Goal: Task Accomplishment & Management: Use online tool/utility

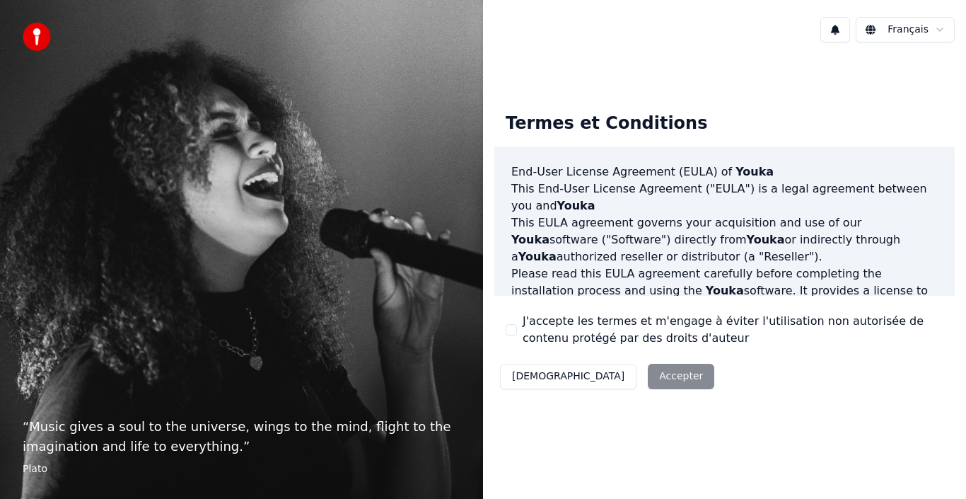
click at [619, 382] on div "Décliner Accepter" at bounding box center [607, 376] width 226 height 37
click at [510, 330] on button "J'accepte les termes et m'engage à éviter l'utilisation non autorisée de conten…" at bounding box center [511, 329] width 11 height 11
click at [673, 367] on div "Termes et Conditions End-User License Agreement ([PERSON_NAME]) of Youka This E…" at bounding box center [724, 247] width 460 height 293
click at [648, 382] on button "Accepter" at bounding box center [681, 375] width 66 height 25
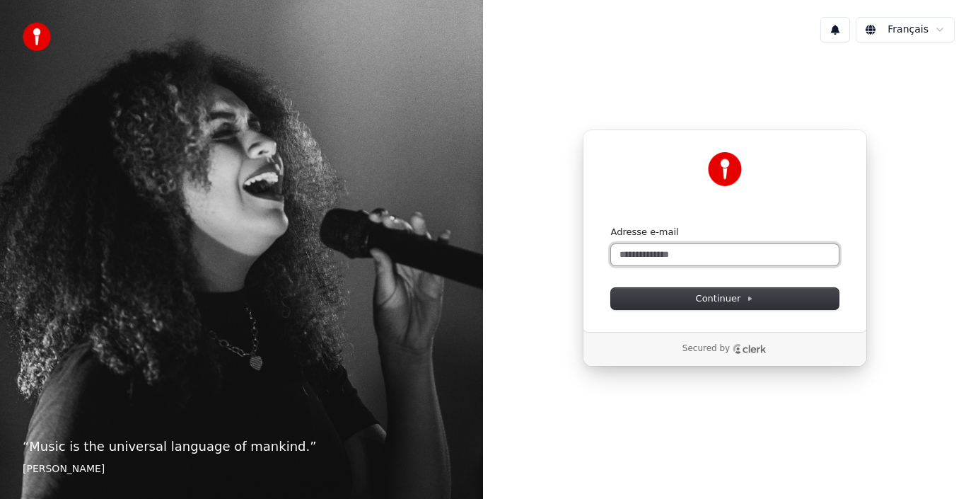
click at [709, 258] on input "Adresse e-mail" at bounding box center [725, 254] width 228 height 21
type input "*"
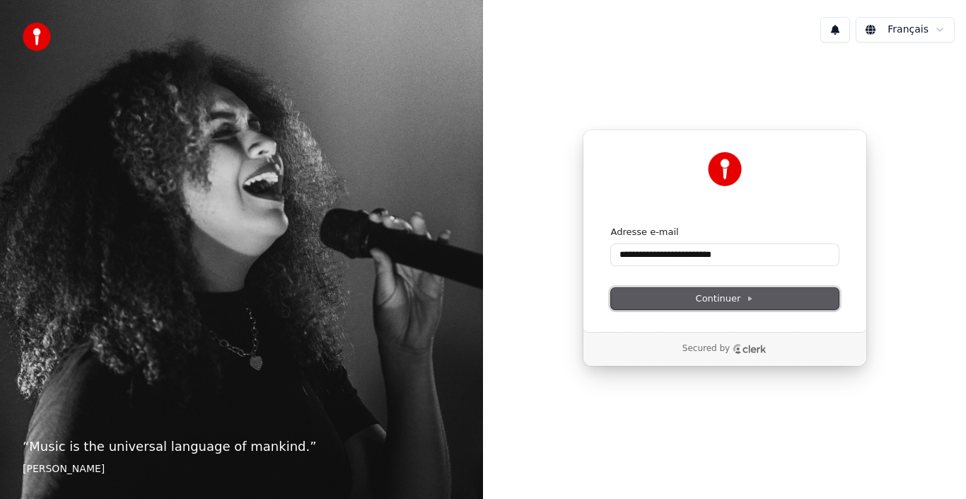
click at [688, 296] on button "Continuer" at bounding box center [725, 298] width 228 height 21
type input "**********"
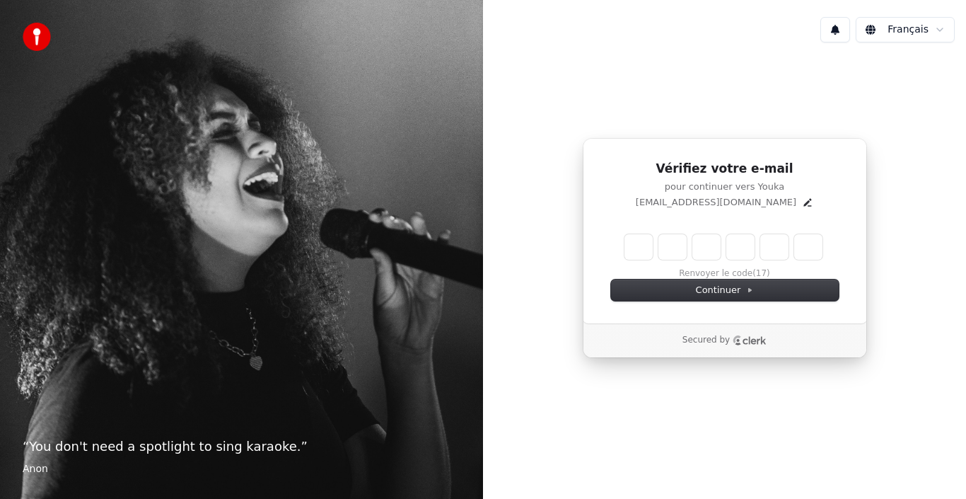
type input "*"
type input "**"
type input "*"
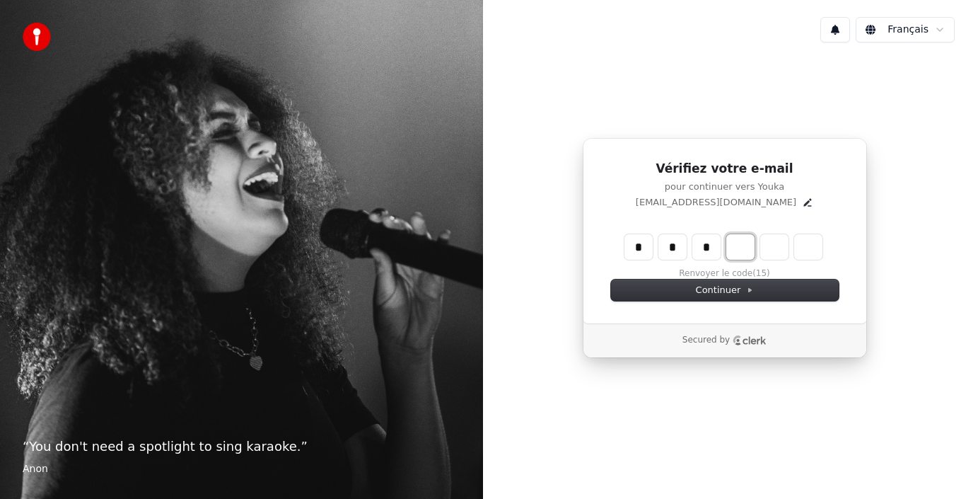
type input "***"
type input "*"
type input "****"
type input "*"
type input "******"
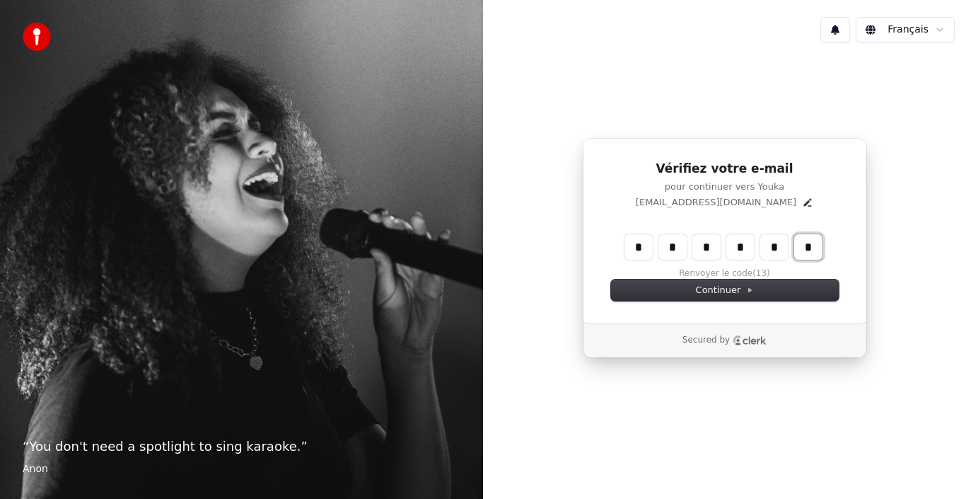
type input "*"
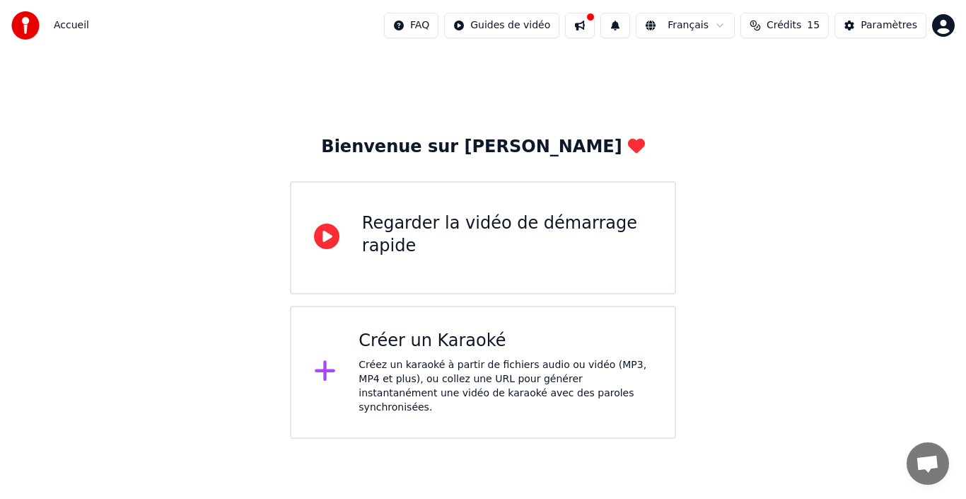
click at [438, 337] on div "Créer un Karaoké" at bounding box center [505, 341] width 293 height 23
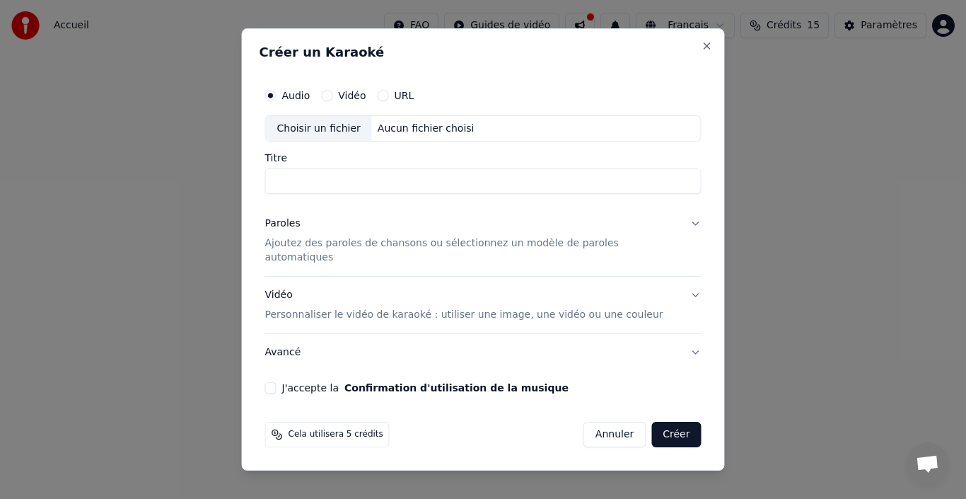
click at [277, 384] on button "J'accepte la Confirmation d'utilisation de la musique" at bounding box center [270, 387] width 11 height 11
click at [608, 424] on button "Annuler" at bounding box center [614, 433] width 62 height 25
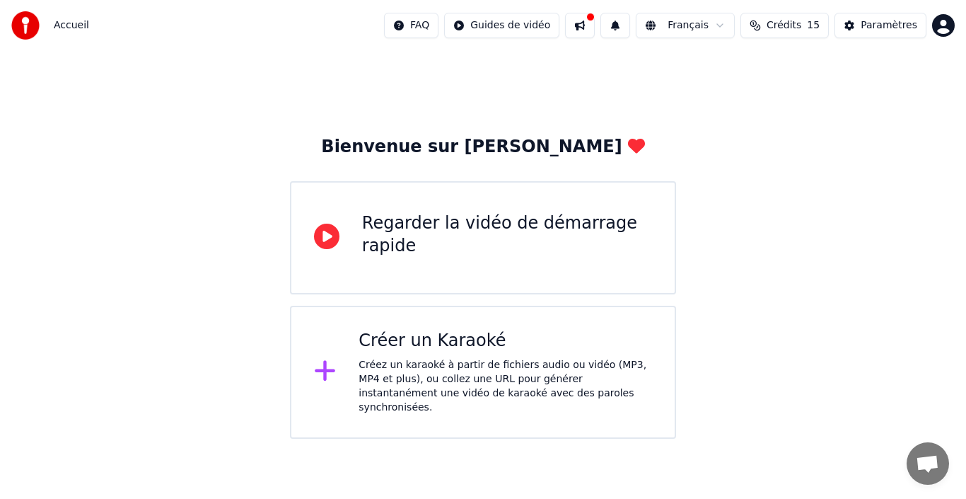
click at [402, 346] on div "Créer un Karaoké" at bounding box center [505, 341] width 293 height 23
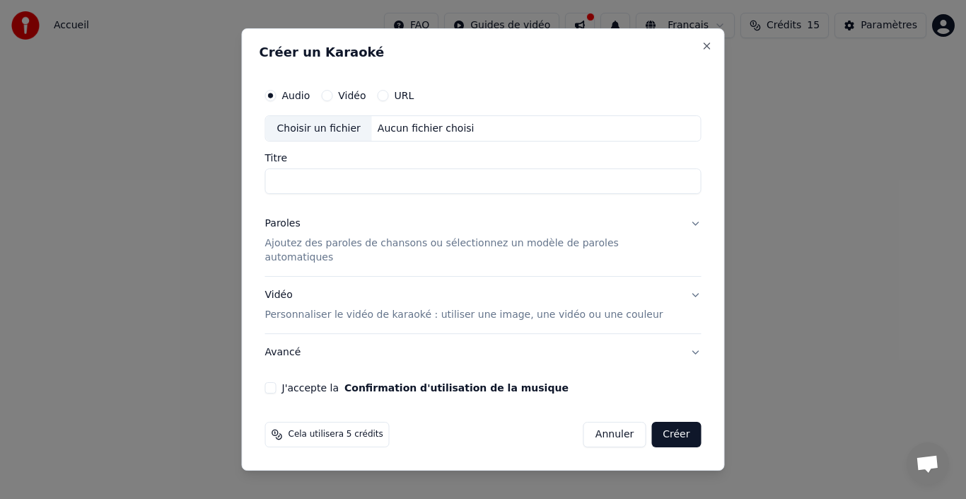
click at [343, 189] on input "Titre" at bounding box center [483, 181] width 436 height 25
click at [332, 97] on button "Vidéo" at bounding box center [326, 95] width 11 height 11
click at [409, 136] on div "Aucun fichier choisi" at bounding box center [426, 129] width 108 height 14
click at [389, 101] on button "URL" at bounding box center [383, 95] width 11 height 11
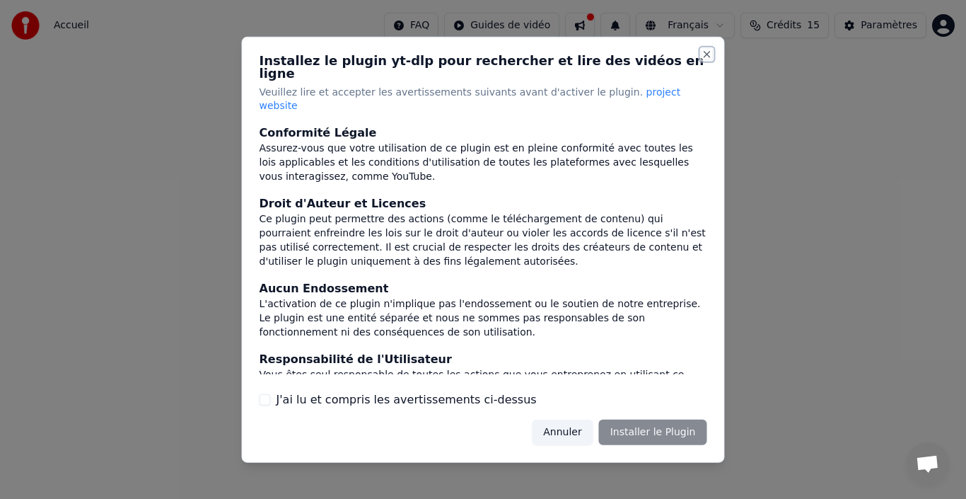
click at [704, 59] on button "Close" at bounding box center [707, 53] width 11 height 11
click at [707, 59] on button "Close" at bounding box center [707, 53] width 11 height 11
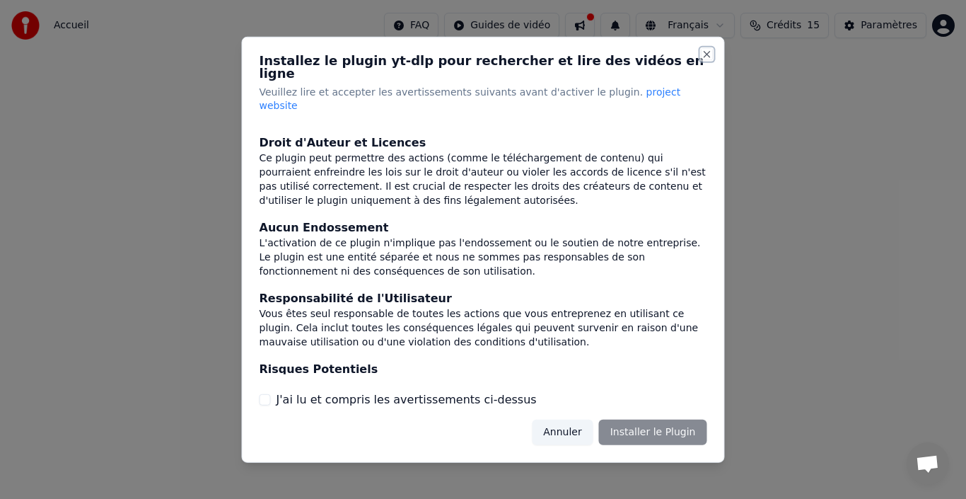
scroll to position [149, 0]
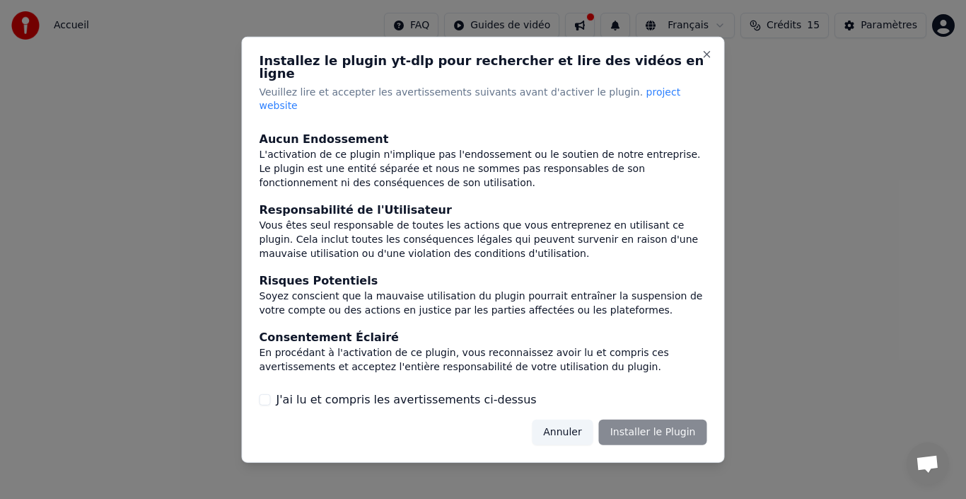
click at [267, 394] on button "J'ai lu et compris les avertissements ci-dessus" at bounding box center [265, 399] width 11 height 11
click at [631, 419] on button "Installer le Plugin" at bounding box center [653, 431] width 108 height 25
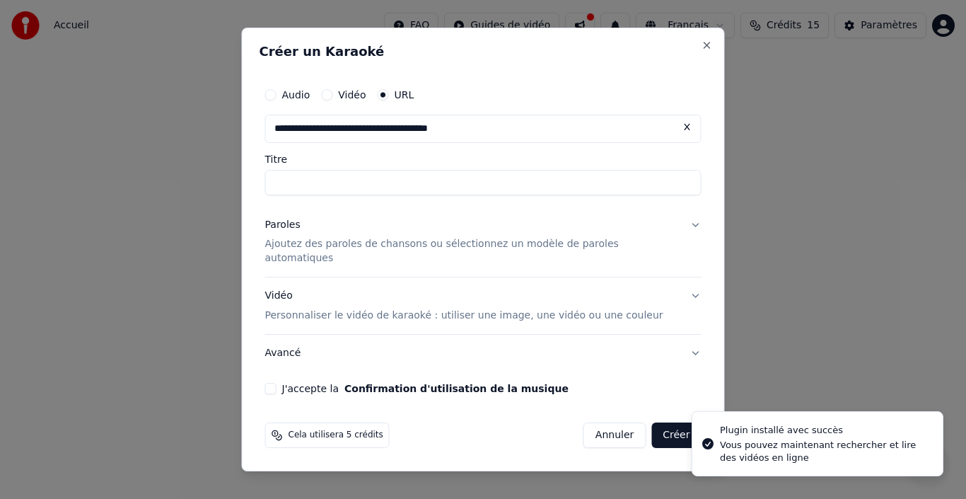
type input "**********"
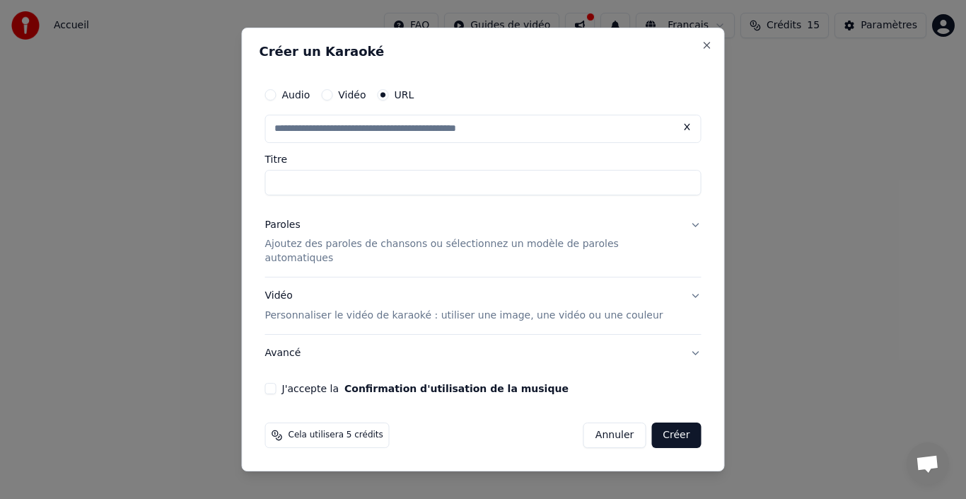
type input "**********"
click at [680, 233] on button "Paroles Ajoutez des paroles de chansons ou sélectionnez un modèle de paroles au…" at bounding box center [483, 241] width 436 height 71
click at [634, 254] on p "Ajoutez des paroles de chansons ou sélectionnez un modèle de paroles automatiqu…" at bounding box center [472, 252] width 414 height 28
click at [277, 383] on button "J'accepte la Confirmation d'utilisation de la musique" at bounding box center [270, 388] width 11 height 11
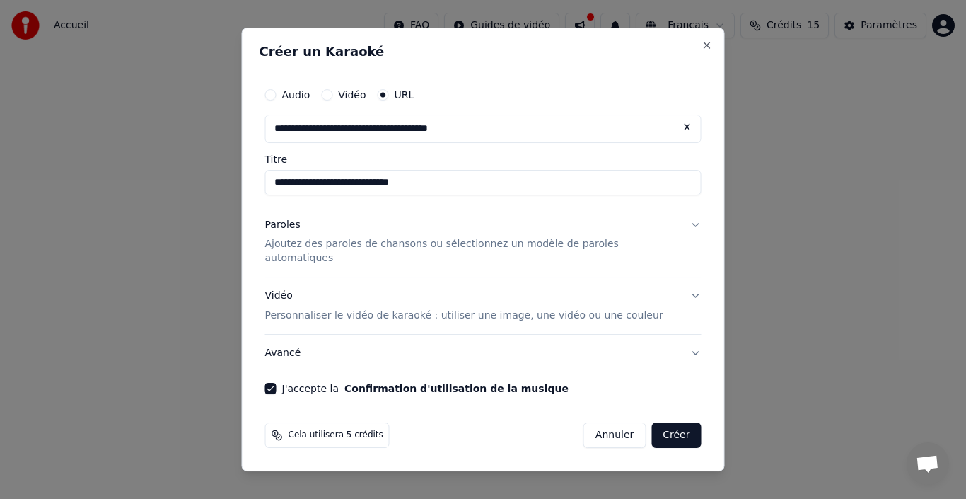
click at [302, 252] on p "Ajoutez des paroles de chansons ou sélectionnez un modèle de paroles automatiqu…" at bounding box center [472, 252] width 414 height 28
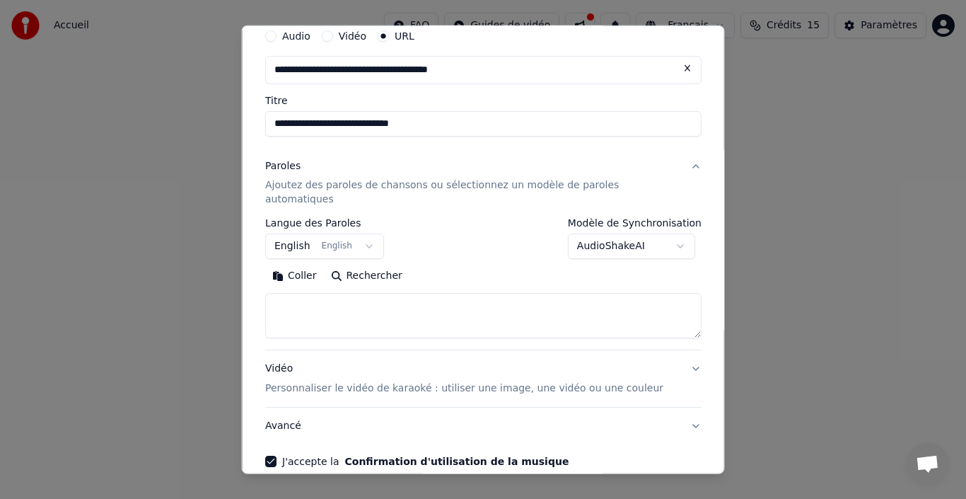
scroll to position [0, 0]
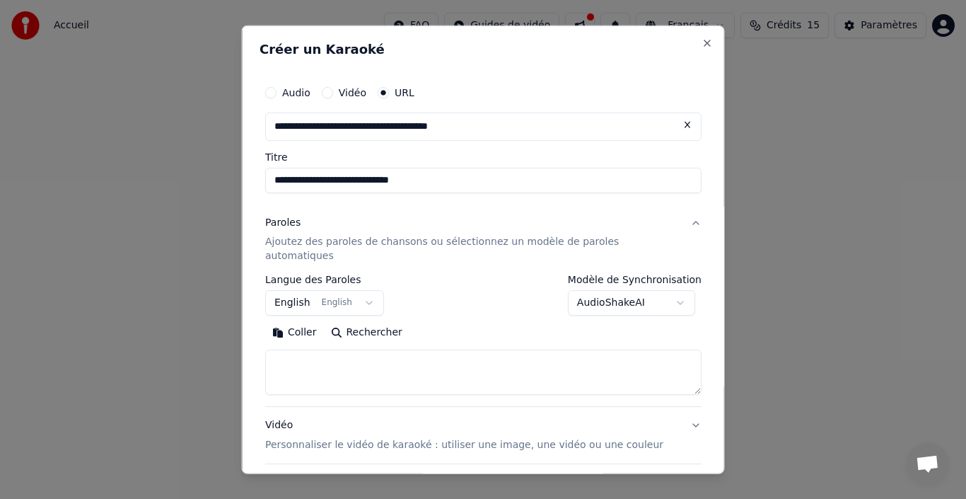
click at [303, 290] on button "English English" at bounding box center [324, 302] width 119 height 25
click at [375, 291] on button "English English" at bounding box center [324, 302] width 119 height 25
click at [442, 244] on p "Ajoutez des paroles de chansons ou sélectionnez un modèle de paroles automatiqu…" at bounding box center [472, 249] width 414 height 28
